Goal: Task Accomplishment & Management: Manage account settings

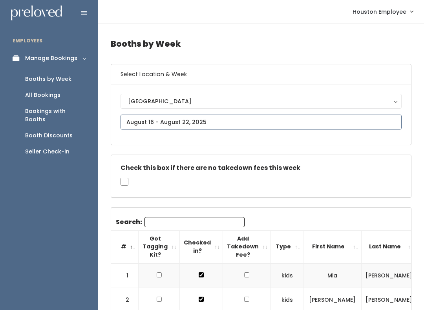
click at [220, 122] on input "text" at bounding box center [260, 122] width 281 height 15
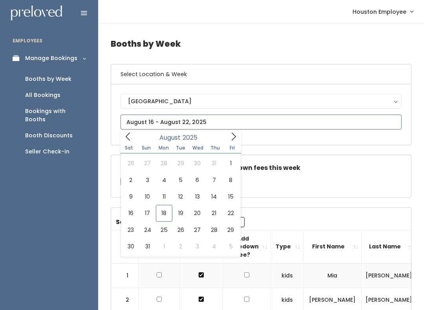
type input "August 23 to August 29"
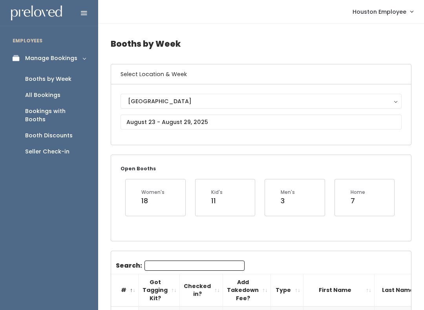
click at [62, 78] on div "Booths by Week" at bounding box center [48, 79] width 46 height 8
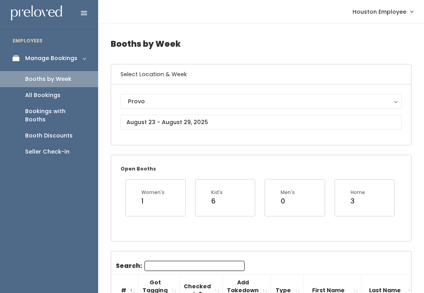
click at [225, 102] on div "Provo" at bounding box center [261, 101] width 266 height 9
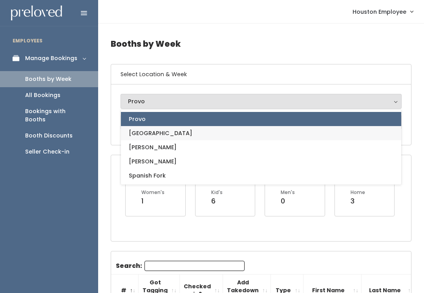
click at [206, 136] on link "[GEOGRAPHIC_DATA]" at bounding box center [261, 133] width 280 height 14
select select "5"
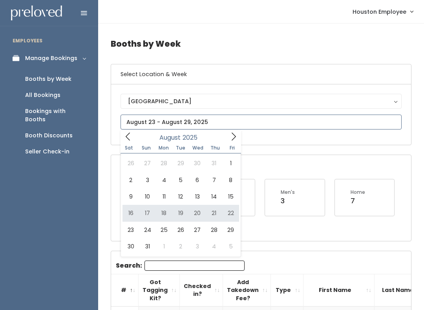
type input "August 16 to August 22"
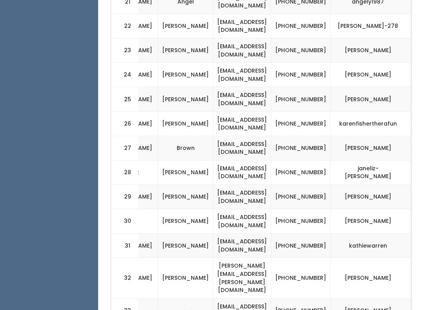
scroll to position [0, 208]
